Goal: Find specific page/section: Find specific page/section

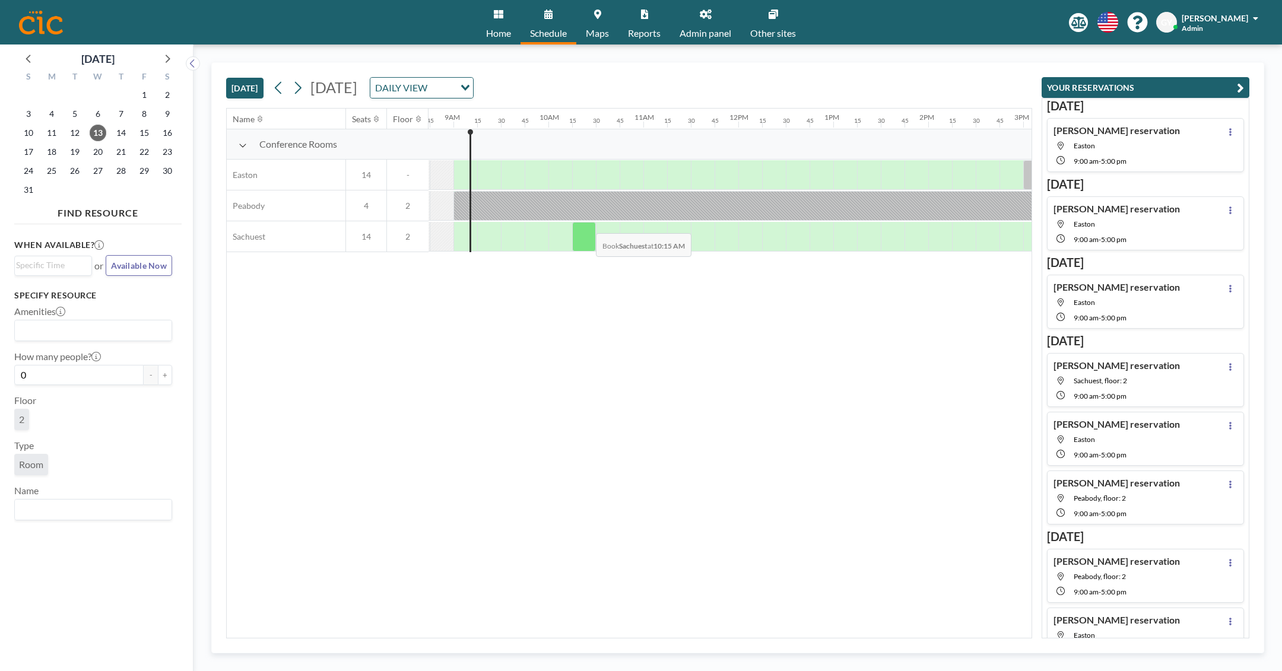
scroll to position [0, 831]
click at [575, 209] on div at bounding box center [832, 206] width 760 height 30
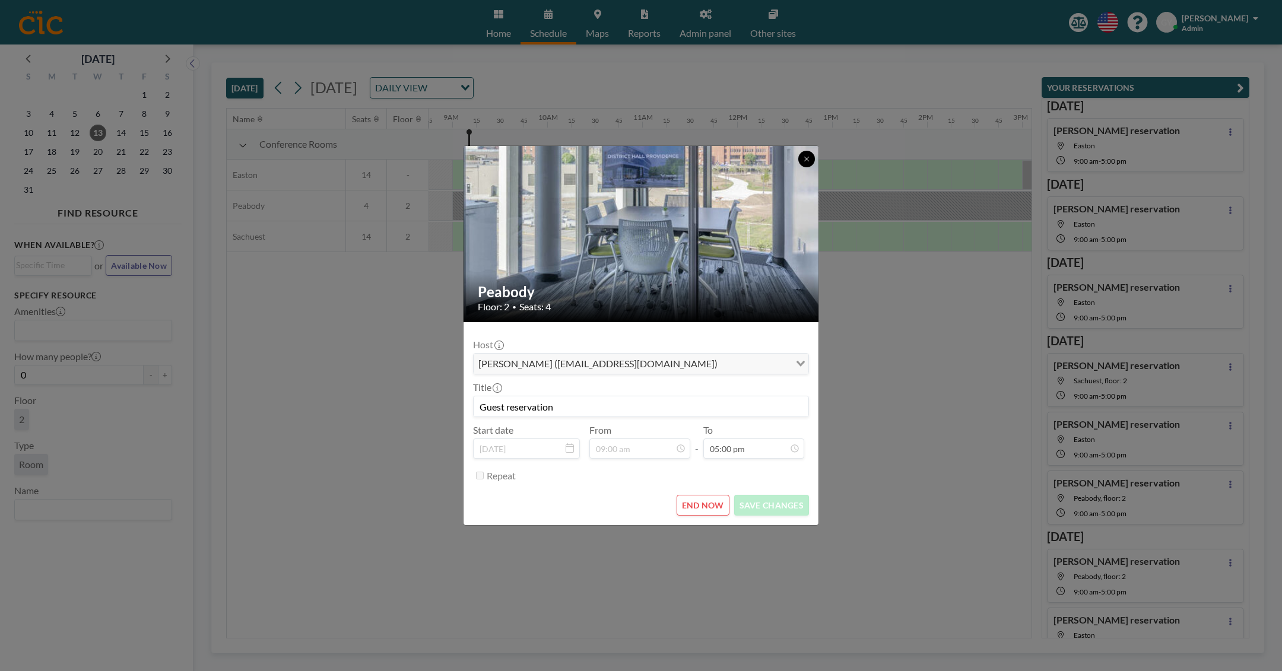
click at [803, 166] on button at bounding box center [806, 159] width 17 height 17
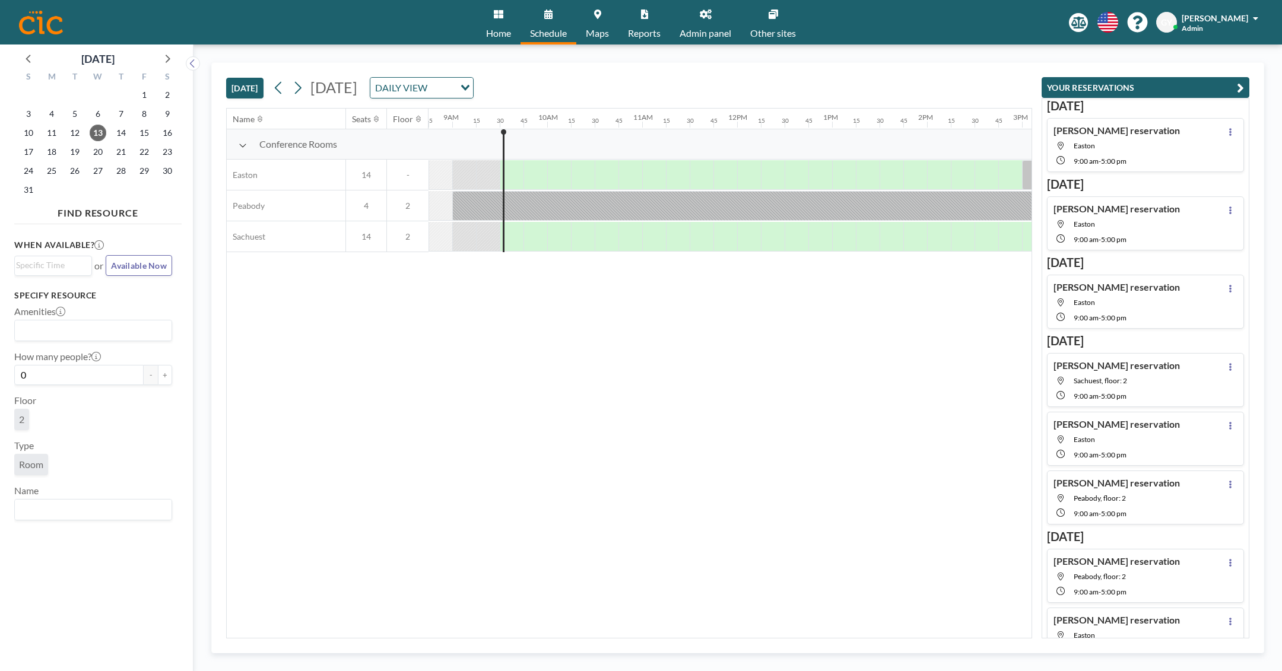
click at [719, 81] on div "[DATE] [DATE] DAILY VIEW Loading..." at bounding box center [629, 85] width 806 height 45
click at [810, 89] on div "[DATE] [DATE] DAILY VIEW Loading..." at bounding box center [629, 85] width 806 height 45
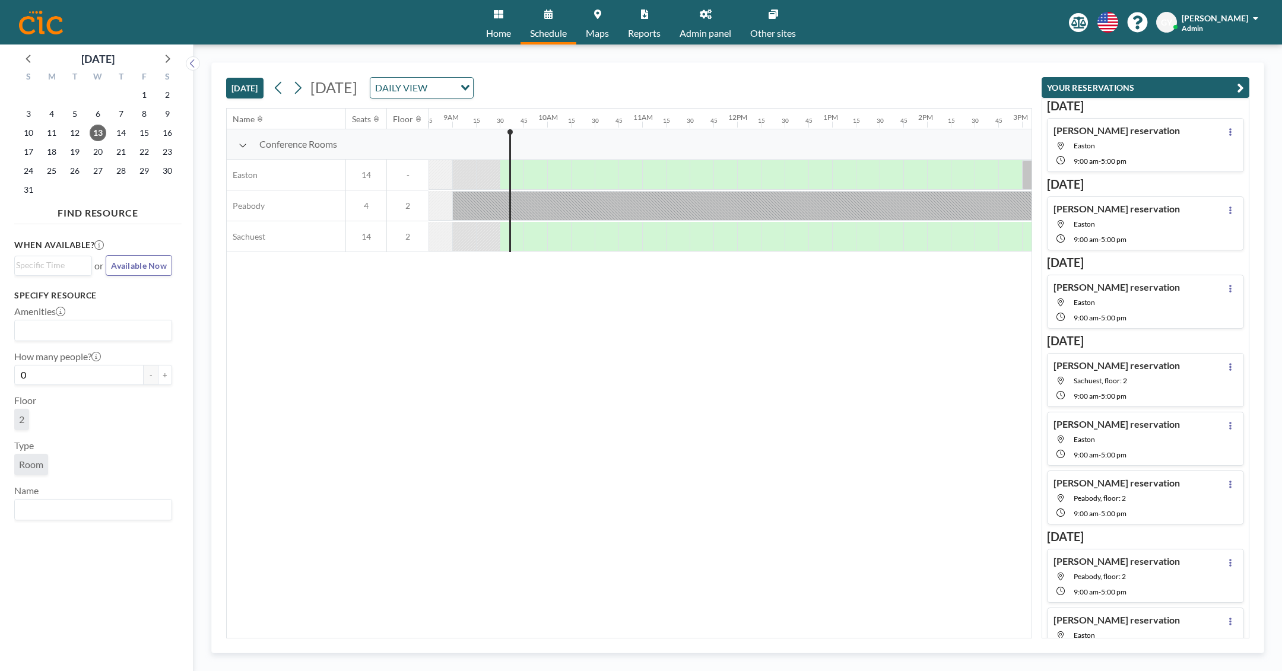
click at [810, 89] on div "[DATE] [DATE] DAILY VIEW Loading..." at bounding box center [629, 85] width 806 height 45
click at [810, 86] on div "[DATE] [DATE] DAILY VIEW Loading..." at bounding box center [629, 85] width 806 height 45
click at [851, 85] on div "[DATE] [DATE] DAILY VIEW Loading..." at bounding box center [629, 85] width 806 height 45
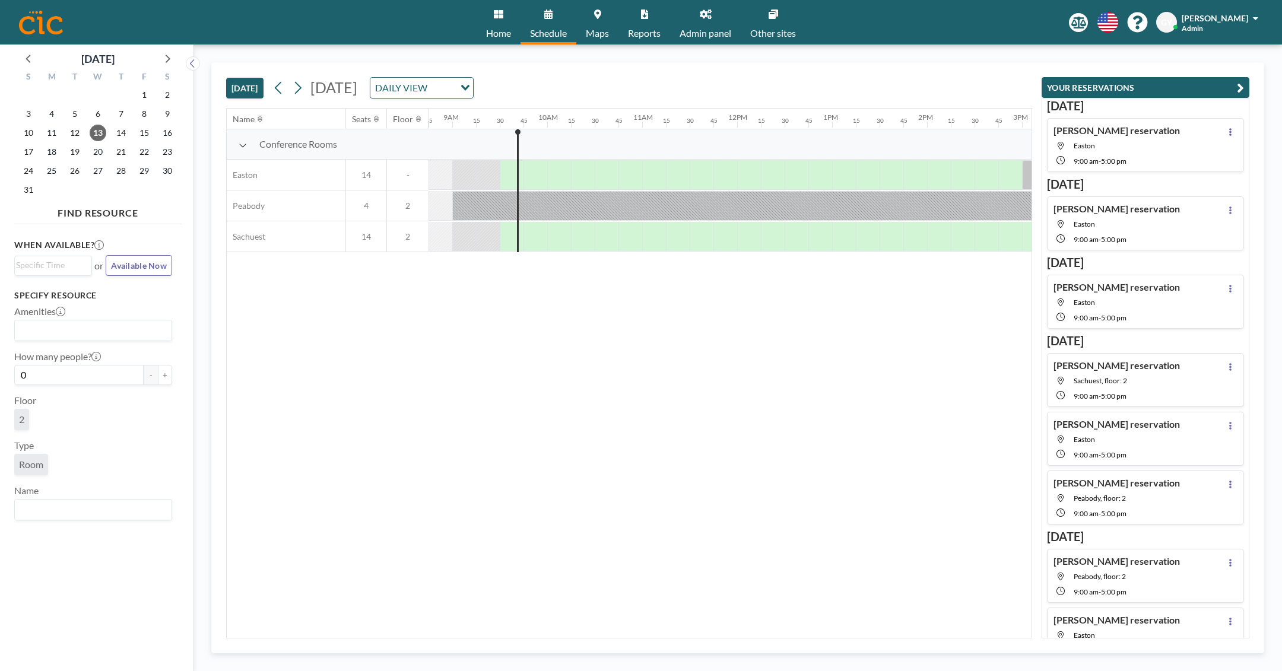
click at [851, 85] on div "[DATE] [DATE] DAILY VIEW Loading..." at bounding box center [629, 85] width 806 height 45
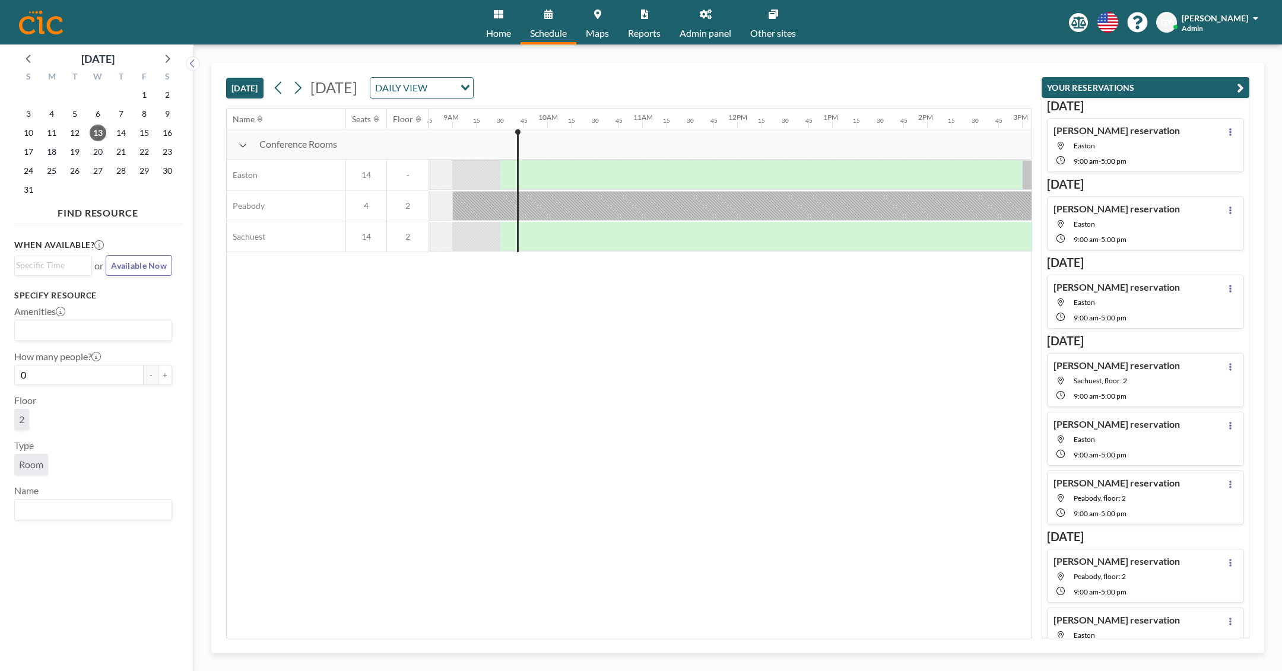
click at [851, 85] on div "[DATE] [DATE] DAILY VIEW Loading..." at bounding box center [629, 85] width 806 height 45
click at [849, 85] on div "[DATE] [DATE] DAILY VIEW Loading..." at bounding box center [629, 85] width 806 height 45
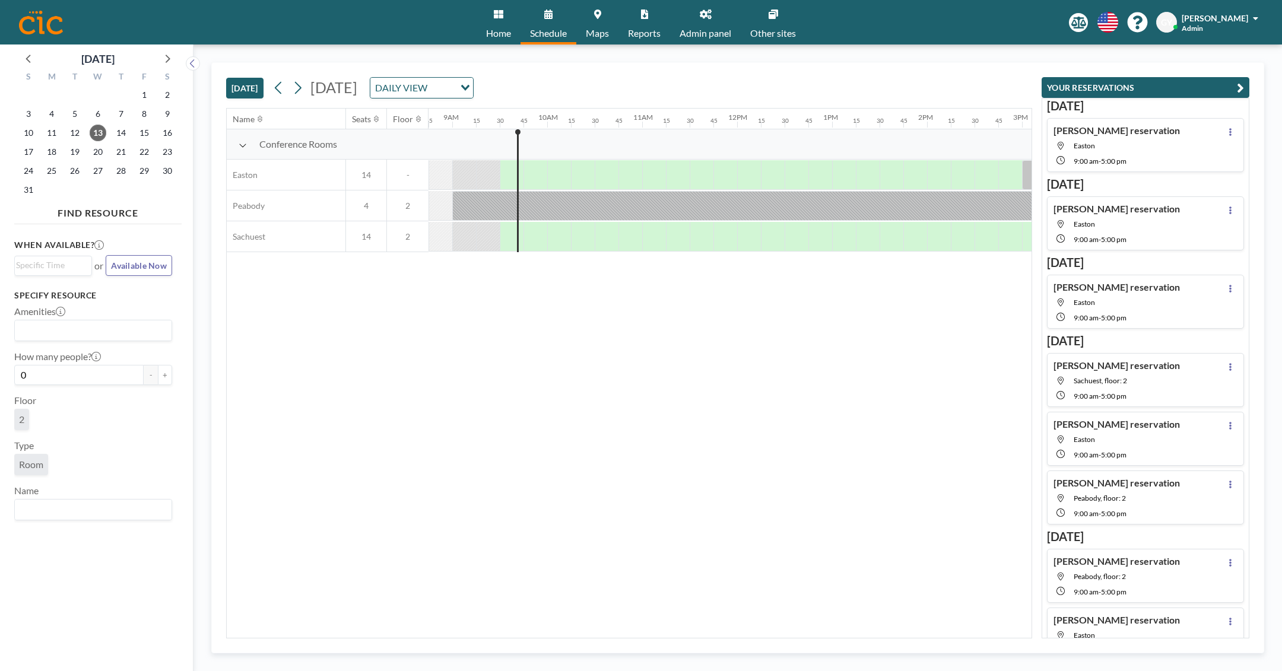
click at [849, 85] on div "[DATE] [DATE] DAILY VIEW Loading..." at bounding box center [629, 85] width 806 height 45
click at [755, 72] on div "[DATE] [DATE] DAILY VIEW Loading..." at bounding box center [629, 85] width 806 height 45
click at [708, 23] on link "Admin panel" at bounding box center [705, 22] width 71 height 45
